Goal: Use online tool/utility

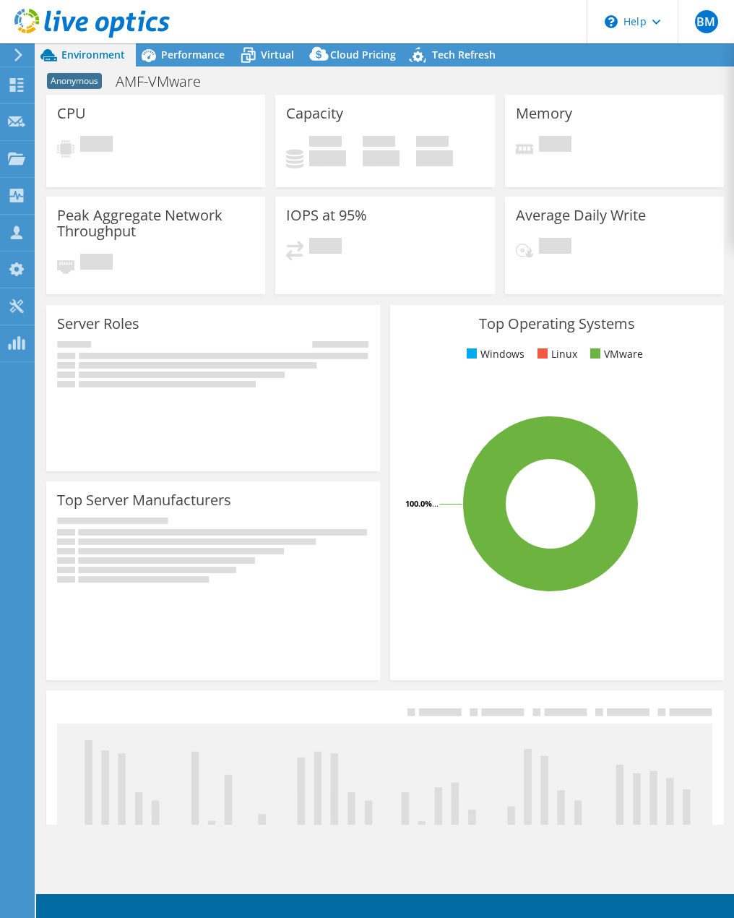
radio input "true"
radio input "false"
select select "USD"
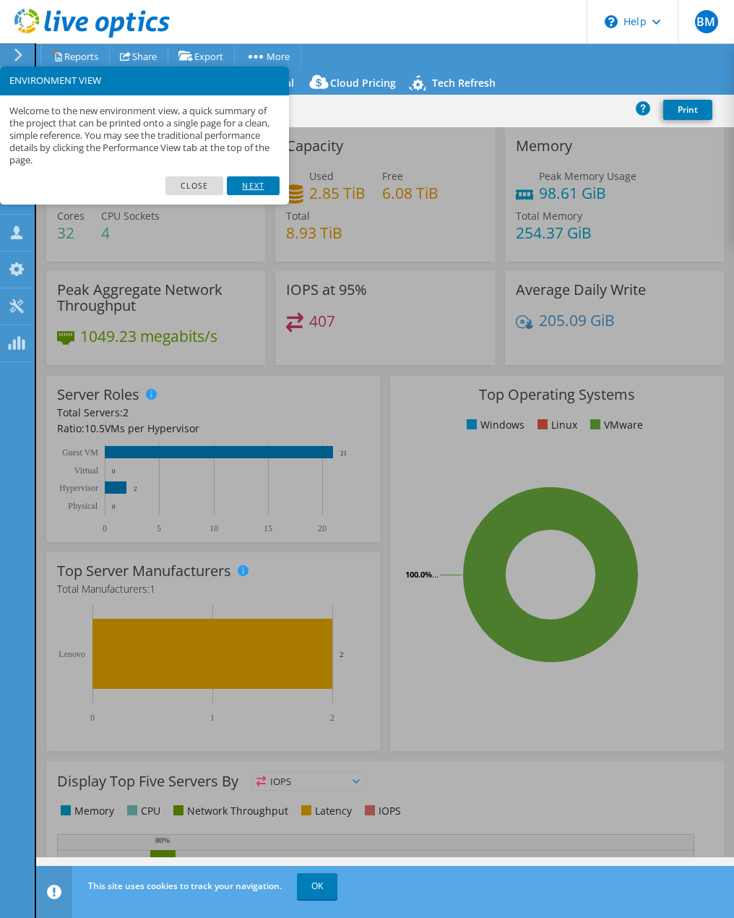
click at [257, 183] on link "Next" at bounding box center [253, 185] width 52 height 19
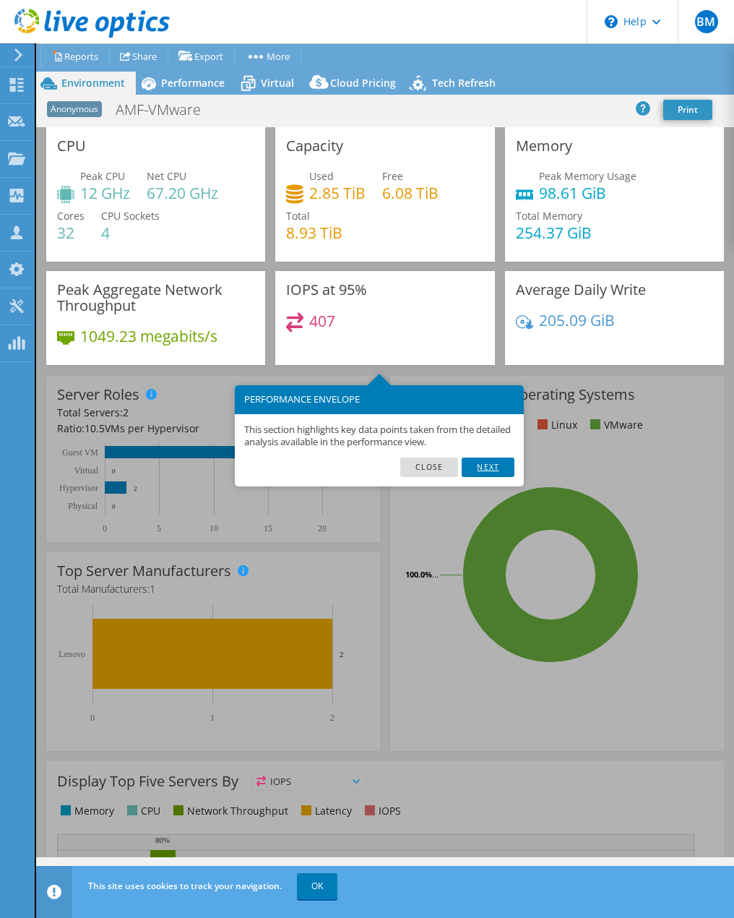
click at [488, 460] on link "Next" at bounding box center [488, 467] width 52 height 19
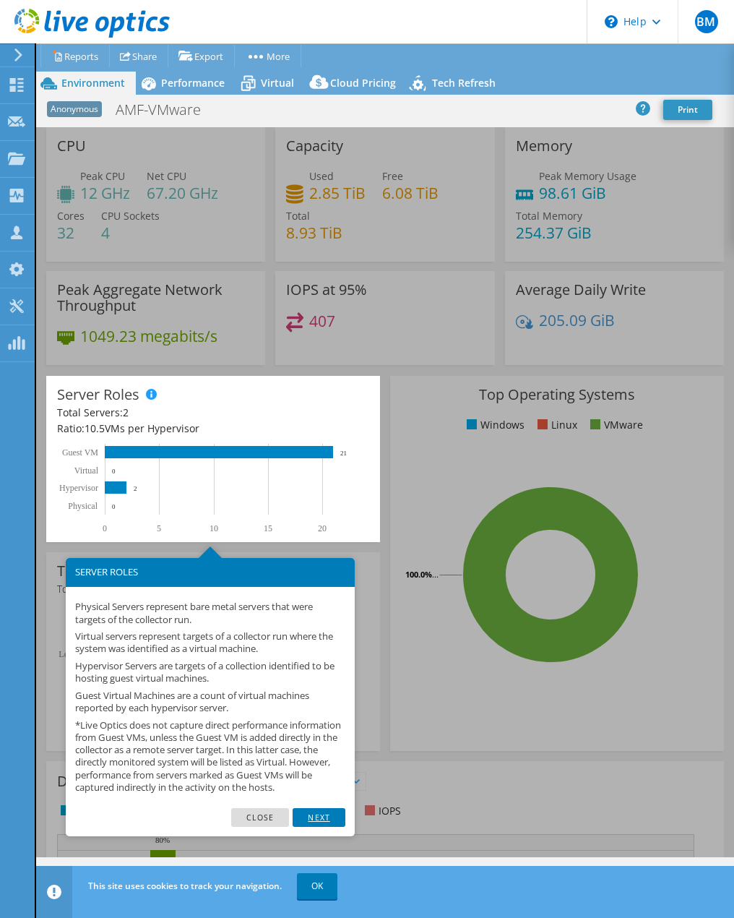
click at [305, 827] on link "Next" at bounding box center [319, 817] width 52 height 19
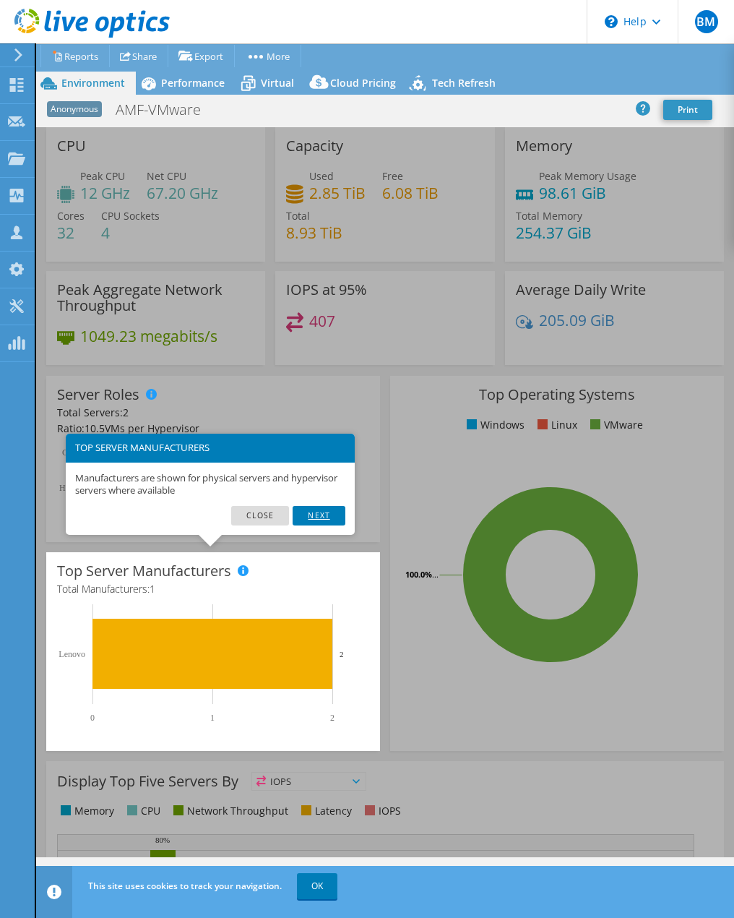
click at [322, 513] on link "Next" at bounding box center [319, 515] width 52 height 19
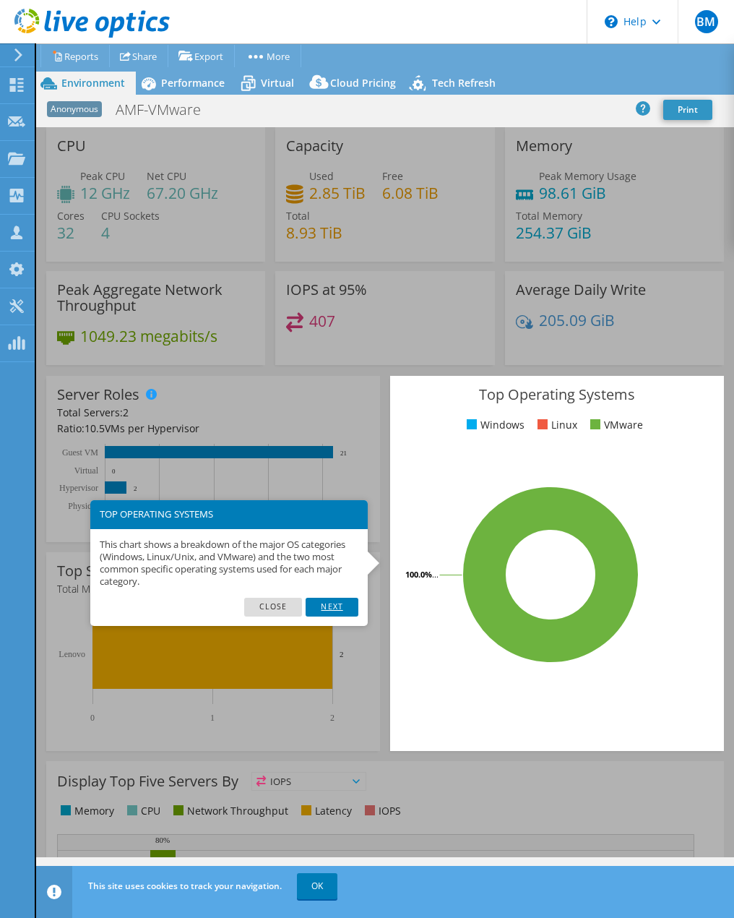
click at [327, 609] on link "Next" at bounding box center [332, 607] width 52 height 19
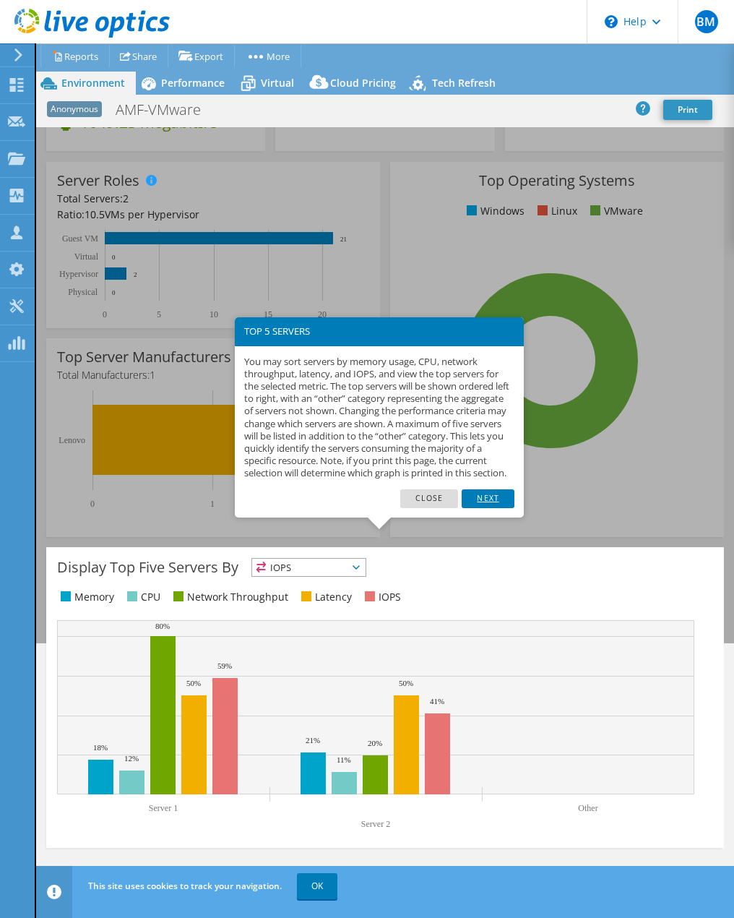
click at [488, 508] on link "Next" at bounding box center [488, 498] width 52 height 19
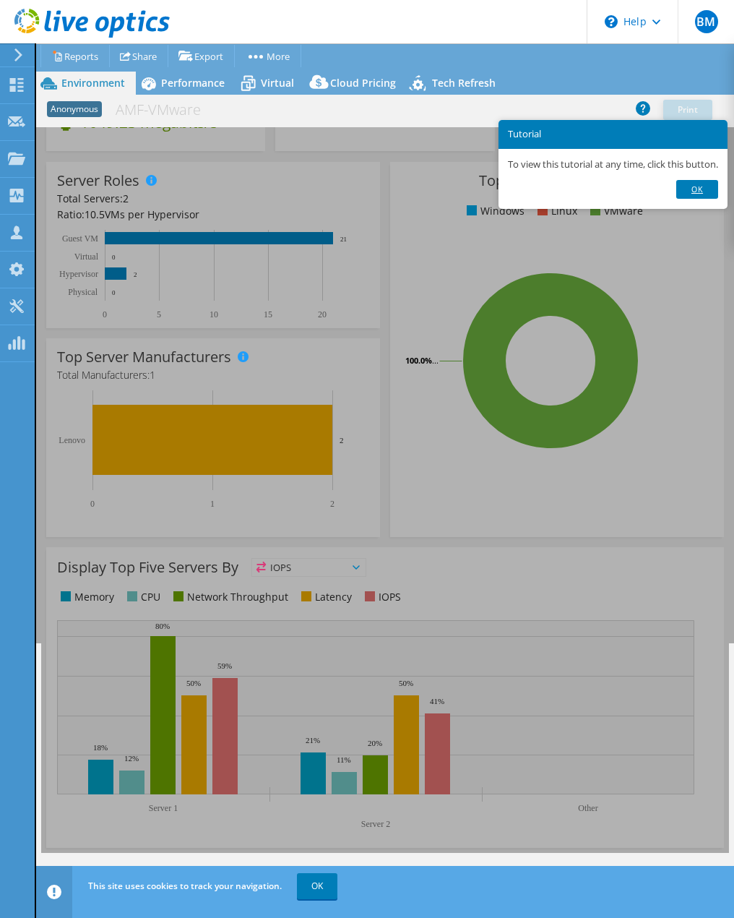
click at [702, 181] on link "Ok" at bounding box center [698, 189] width 42 height 19
